Goal: Find specific page/section: Find specific page/section

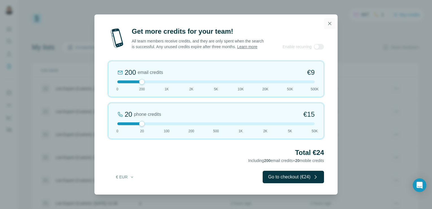
click at [331, 22] on icon "button" at bounding box center [329, 23] width 3 height 3
